Goal: Find specific page/section: Find specific page/section

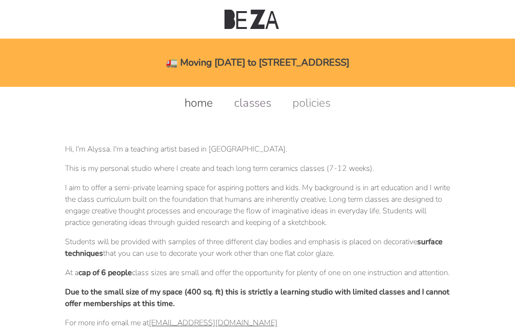
click at [259, 106] on link "classes" at bounding box center [253, 102] width 56 height 15
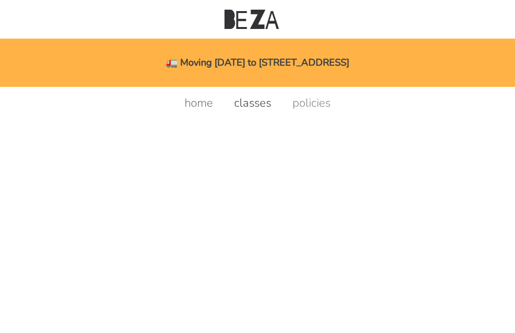
click at [202, 103] on link "home" at bounding box center [199, 102] width 48 height 15
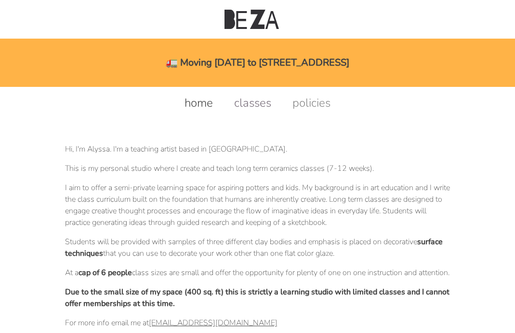
click at [258, 98] on link "classes" at bounding box center [253, 102] width 56 height 15
